Goal: Complete application form: Complete application form

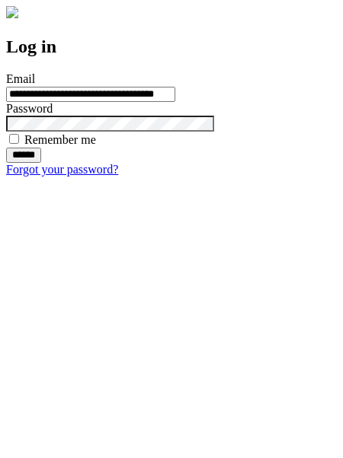
type input "**********"
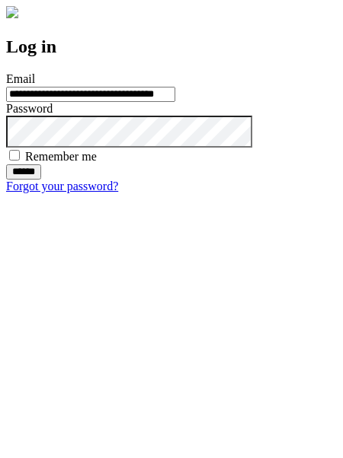
click at [41, 180] on input "******" at bounding box center [23, 171] width 35 height 15
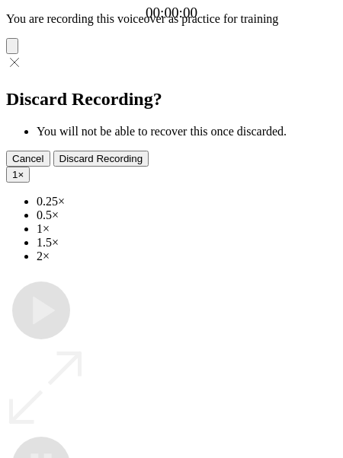
type input "**********"
